Goal: Find contact information: Find contact information

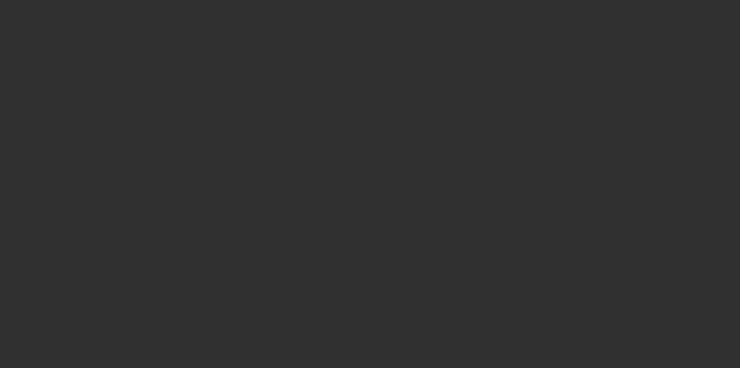
select select "10"
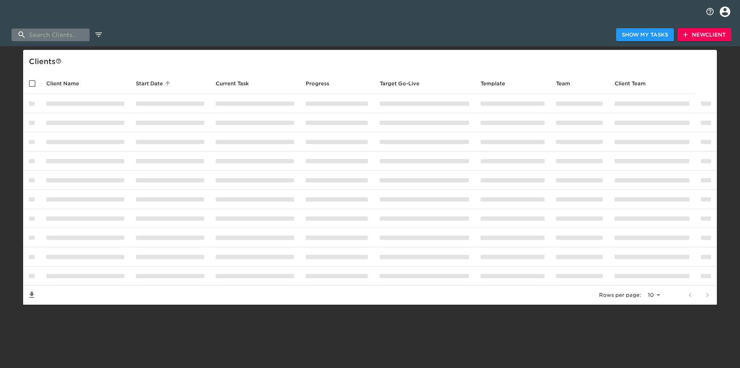
click at [56, 34] on input "search" at bounding box center [51, 35] width 78 height 13
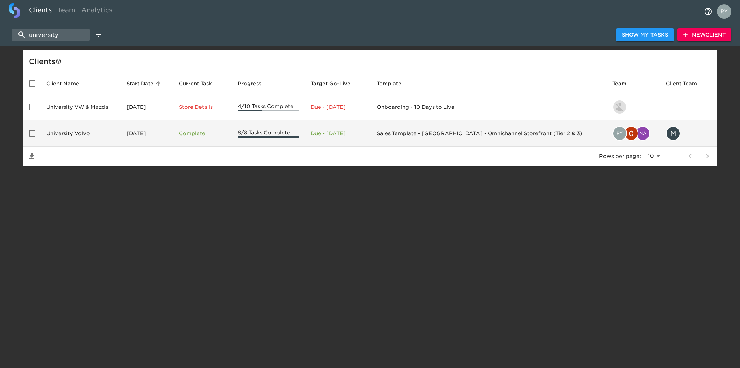
type input "university"
click at [80, 132] on td "University Volvo" at bounding box center [80, 133] width 80 height 26
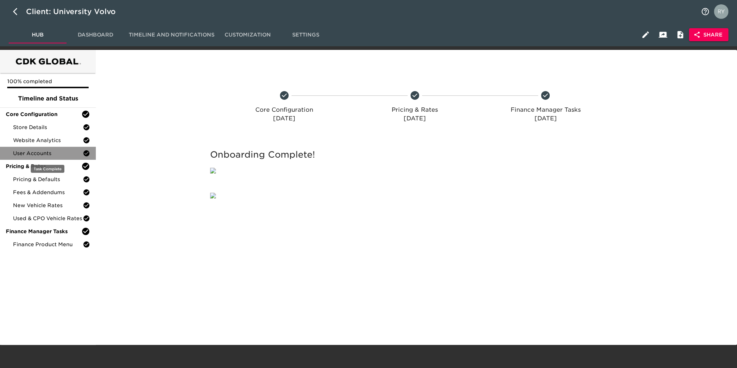
click at [48, 153] on span "User Accounts" at bounding box center [48, 153] width 70 height 7
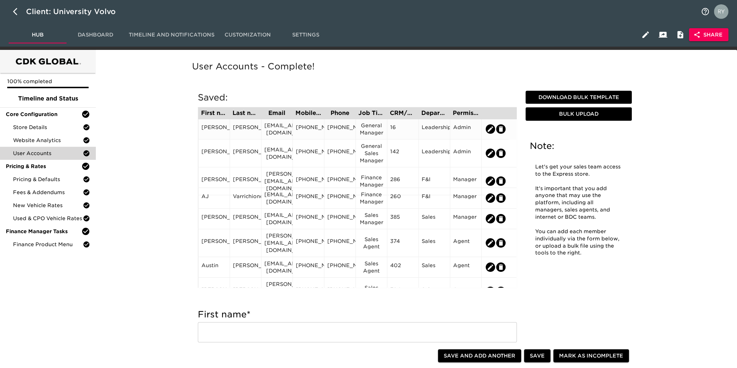
click at [280, 129] on div "[EMAIL_ADDRESS][DOMAIN_NAME]" at bounding box center [276, 129] width 25 height 14
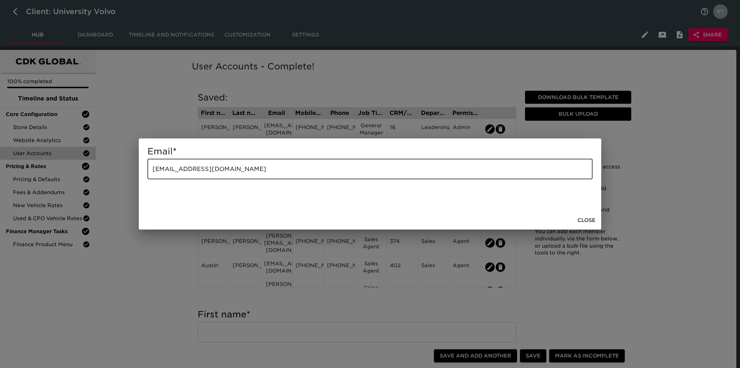
drag, startPoint x: 266, startPoint y: 171, endPoint x: 118, endPoint y: 182, distance: 148.6
click at [118, 182] on div "Email * [EMAIL_ADDRESS][DOMAIN_NAME] ​ Close" at bounding box center [370, 184] width 740 height 368
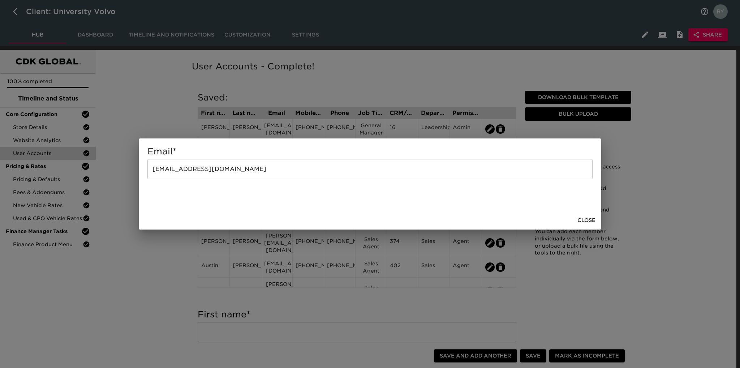
click at [164, 291] on div "Email * mspinks@universityvolvo.com ​ Close" at bounding box center [370, 184] width 740 height 368
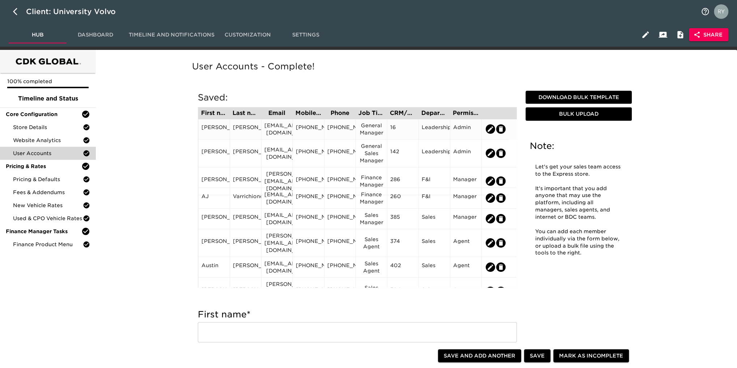
click at [318, 130] on div "704-965-8244" at bounding box center [308, 129] width 25 height 11
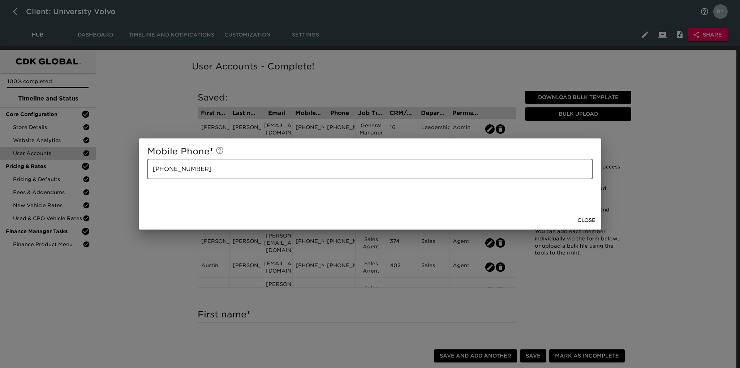
drag, startPoint x: 228, startPoint y: 178, endPoint x: 153, endPoint y: 180, distance: 74.5
click at [153, 180] on div "Mobile Phone * 704-965-8244 ​" at bounding box center [370, 174] width 463 height 72
click at [121, 208] on div "Mobile Phone * 704-965-8244 ​ Close" at bounding box center [370, 184] width 740 height 368
